Goal: Information Seeking & Learning: Check status

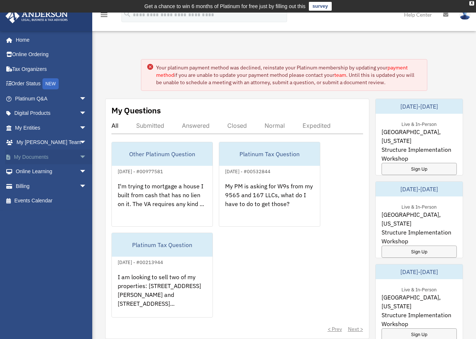
click at [70, 159] on link "My Documents arrow_drop_down" at bounding box center [51, 156] width 93 height 15
click at [79, 158] on span "arrow_drop_down" at bounding box center [86, 156] width 15 height 15
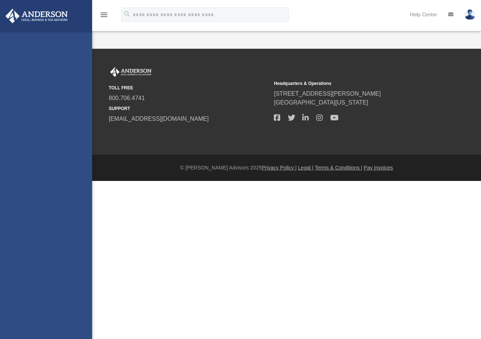
click at [32, 174] on div "[EMAIL_ADDRESS][DOMAIN_NAME] Sign Out [EMAIL_ADDRESS][DOMAIN_NAME] Home Online …" at bounding box center [46, 200] width 92 height 339
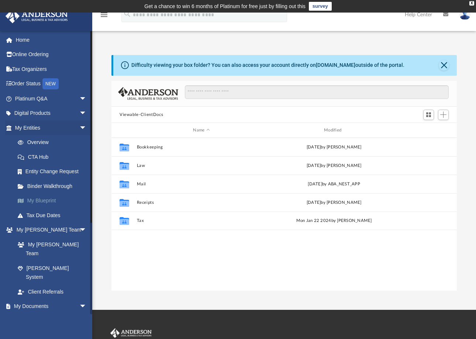
scroll to position [162, 340]
drag, startPoint x: 2, startPoint y: 182, endPoint x: 17, endPoint y: 161, distance: 25.8
click at [2, 162] on li "My Entities arrow_drop_down Overview CTA Hub Entity Change Request Binder Walkt…" at bounding box center [49, 171] width 98 height 102
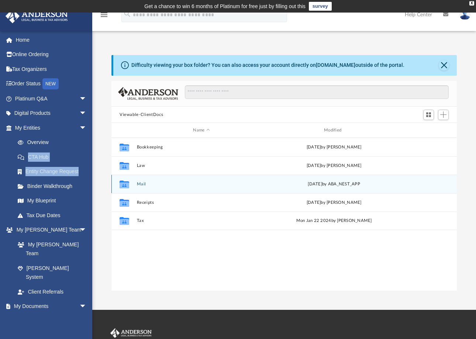
click at [150, 182] on button "Mail" at bounding box center [201, 183] width 129 height 5
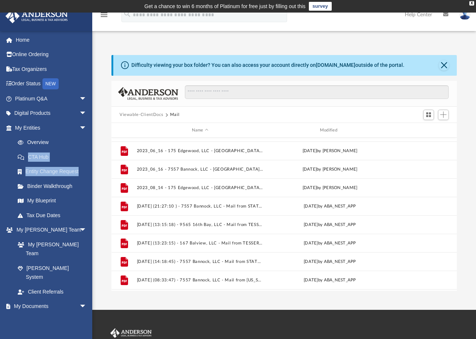
scroll to position [105, 0]
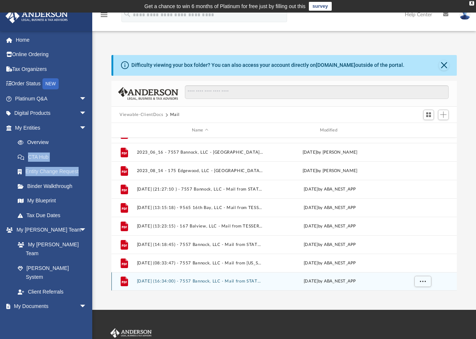
click at [185, 282] on button "2025.07.30 (16:34:00) - 7557 Bannock, LLC - Mail from STATE OF CALIFORNIA FRANC…" at bounding box center [200, 281] width 126 height 5
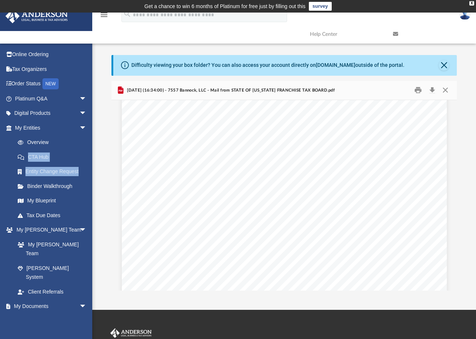
scroll to position [0, 0]
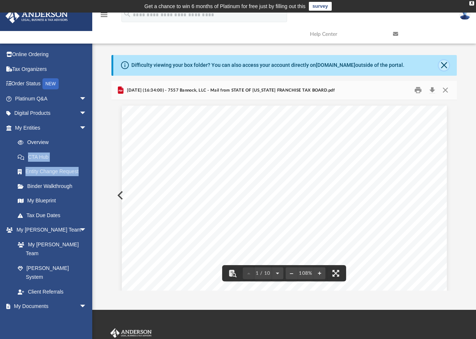
click at [444, 66] on button "Close" at bounding box center [443, 65] width 10 height 10
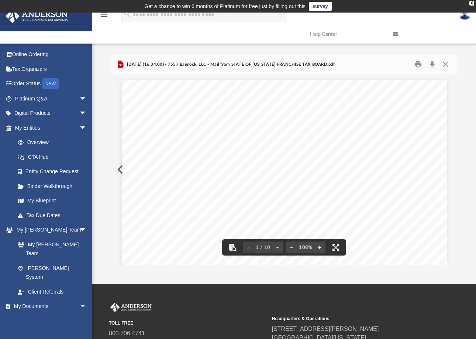
click at [465, 105] on div "Difficulty viewing your box folder? You can also access your account directly o…" at bounding box center [284, 160] width 384 height 210
